Goal: Navigation & Orientation: Understand site structure

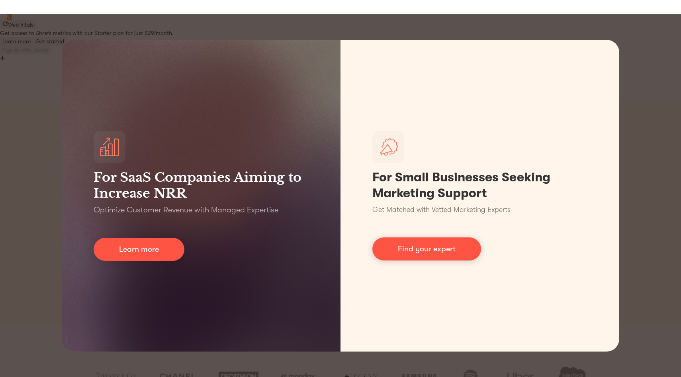
click at [0, 101] on div "For SaaS Companies Aiming to Increase NRR Optimize Customer Revenue with Manage…" at bounding box center [340, 195] width 681 height 363
click at [15, 103] on div "For SaaS Companies Aiming to Increase NRR Optimize Customer Revenue with Manage…" at bounding box center [340, 195] width 681 height 363
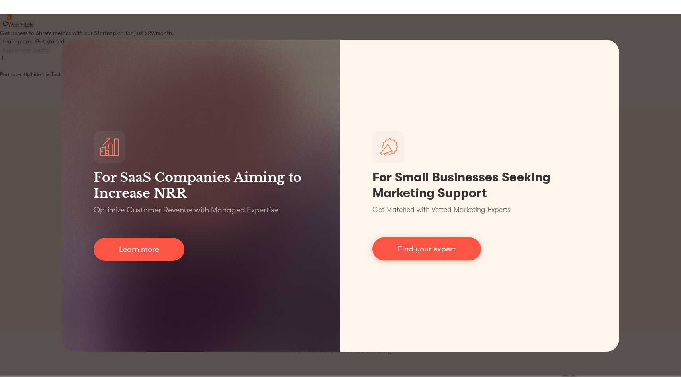
click at [673, 70] on div at bounding box center [340, 66] width 681 height 8
click at [37, 87] on button "For this page" at bounding box center [18, 82] width 37 height 9
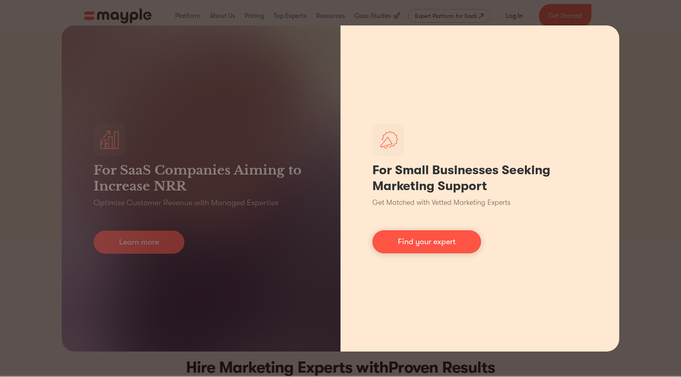
scroll to position [12, 0]
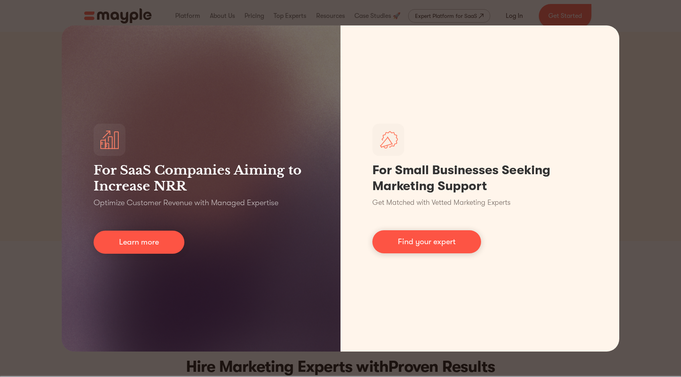
click at [649, 46] on div "For SaaS Companies Aiming to Increase NRR Optimize Customer Revenue with Manage…" at bounding box center [340, 188] width 681 height 377
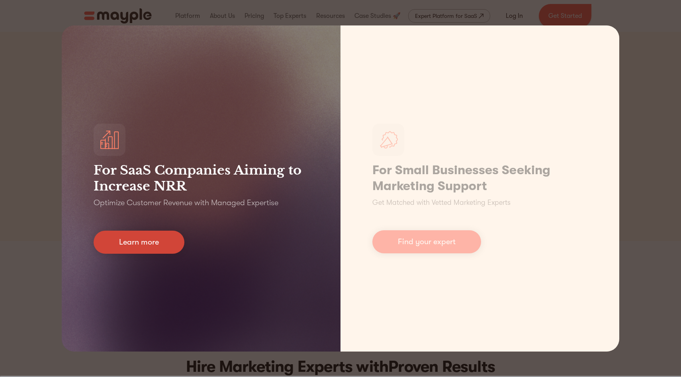
click at [133, 237] on link "Learn more" at bounding box center [139, 242] width 91 height 23
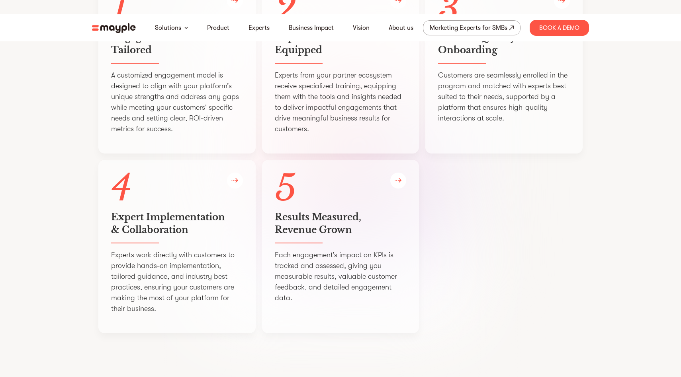
scroll to position [1176, 0]
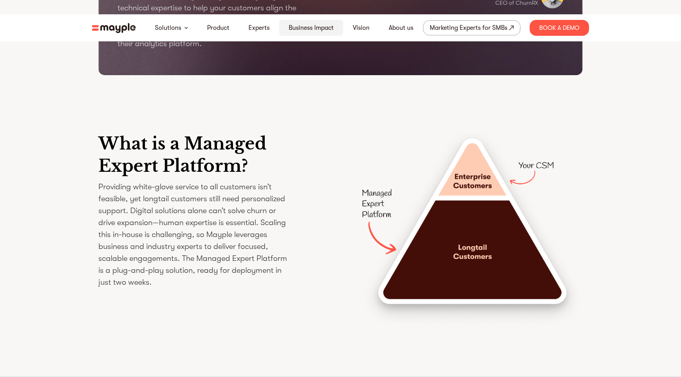
click at [299, 27] on link "Business Impact" at bounding box center [311, 28] width 45 height 10
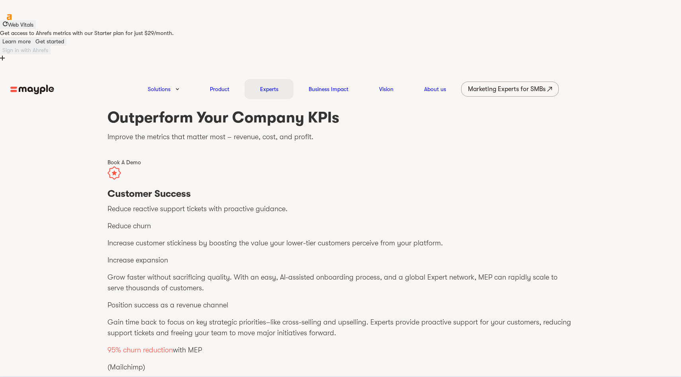
click at [262, 84] on link "Experts" at bounding box center [269, 89] width 18 height 10
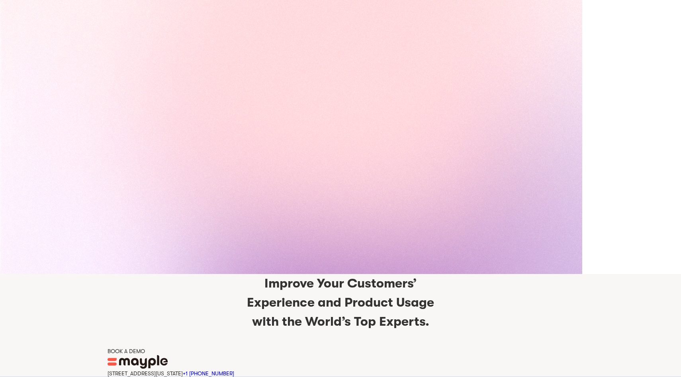
scroll to position [1638, 0]
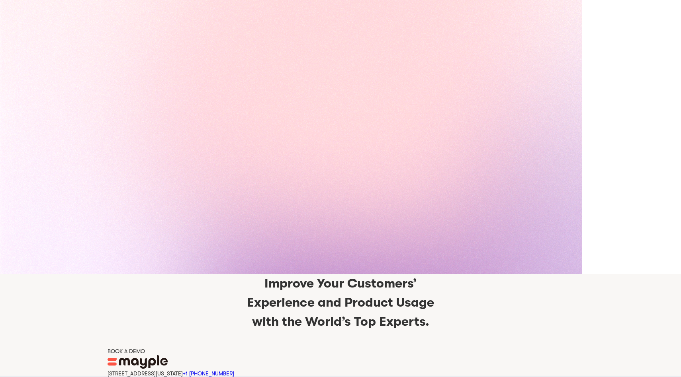
scroll to position [1613, 0]
